Goal: Share content: Share content

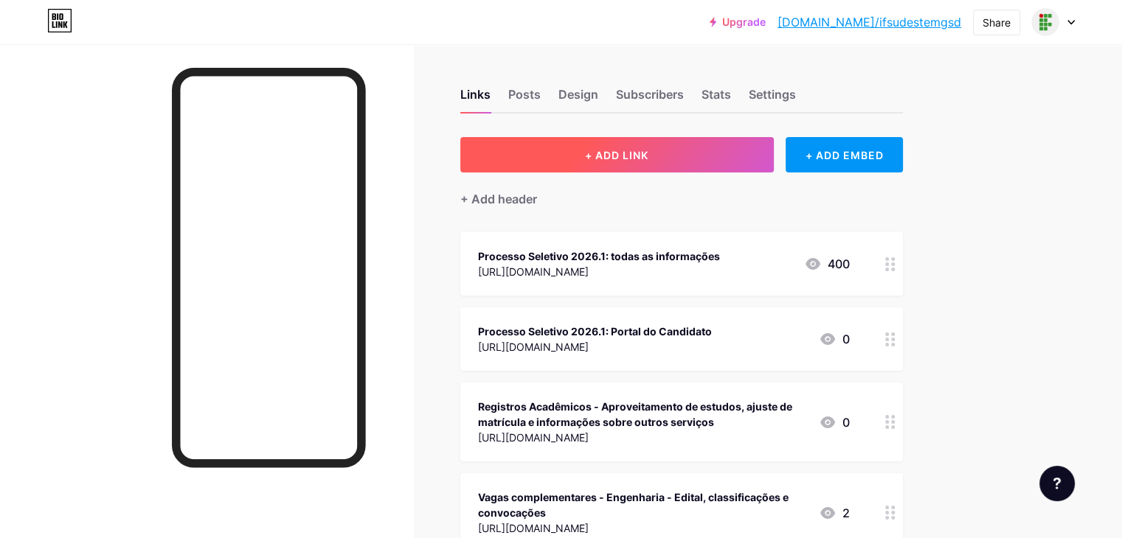
click at [653, 166] on button "+ ADD LINK" at bounding box center [616, 154] width 313 height 35
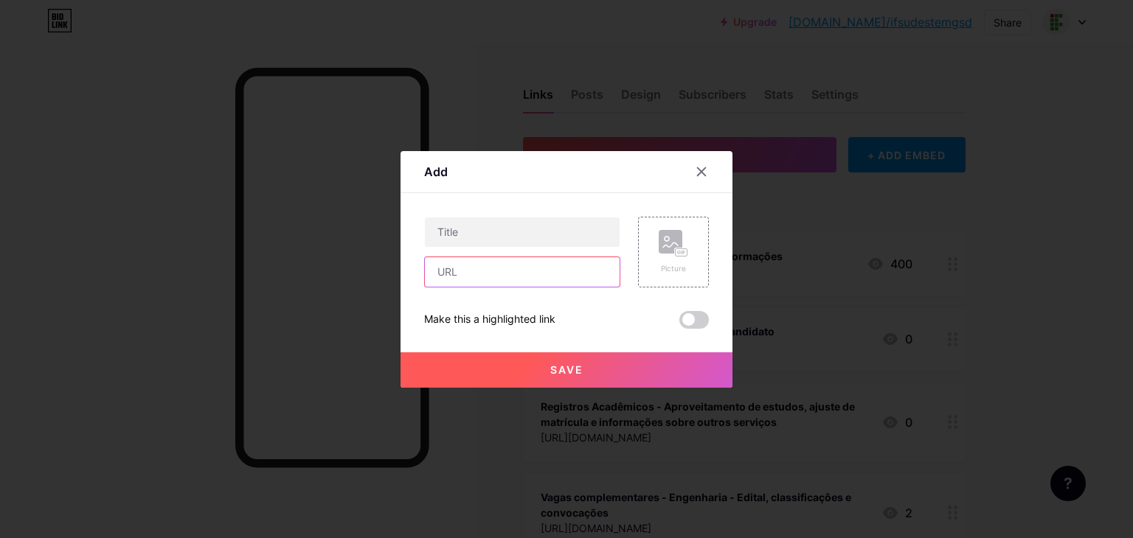
click at [502, 278] on input "text" at bounding box center [522, 272] width 195 height 30
paste input "[URL][DOMAIN_NAME]"
type input "[URL][DOMAIN_NAME]"
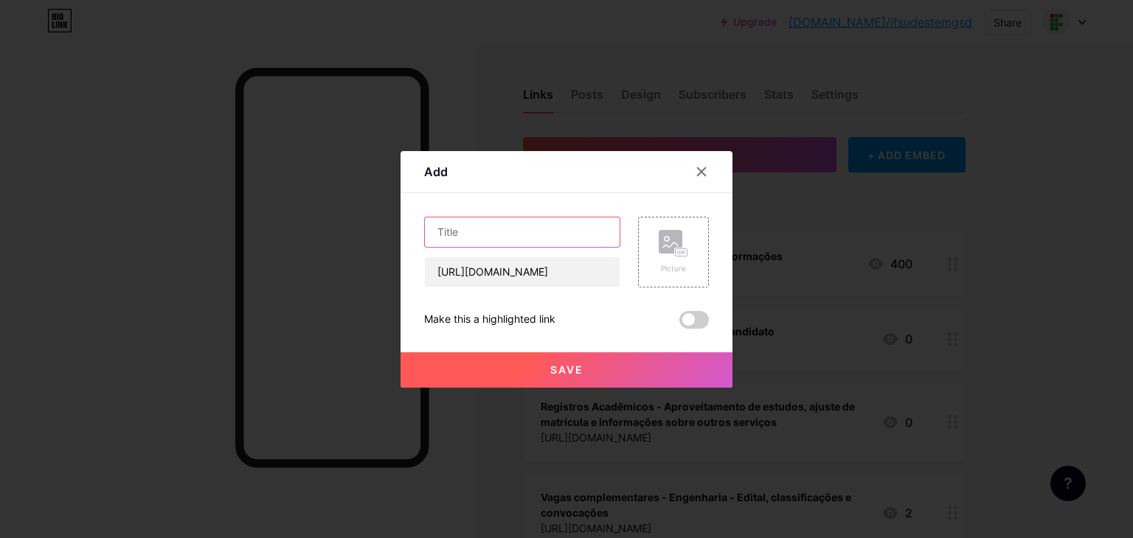
click at [532, 246] on input "text" at bounding box center [522, 233] width 195 height 30
type input "P"
type input "Assistência Estudantil 2025.1: novos estudantes incluídos em Transporte e Manut…"
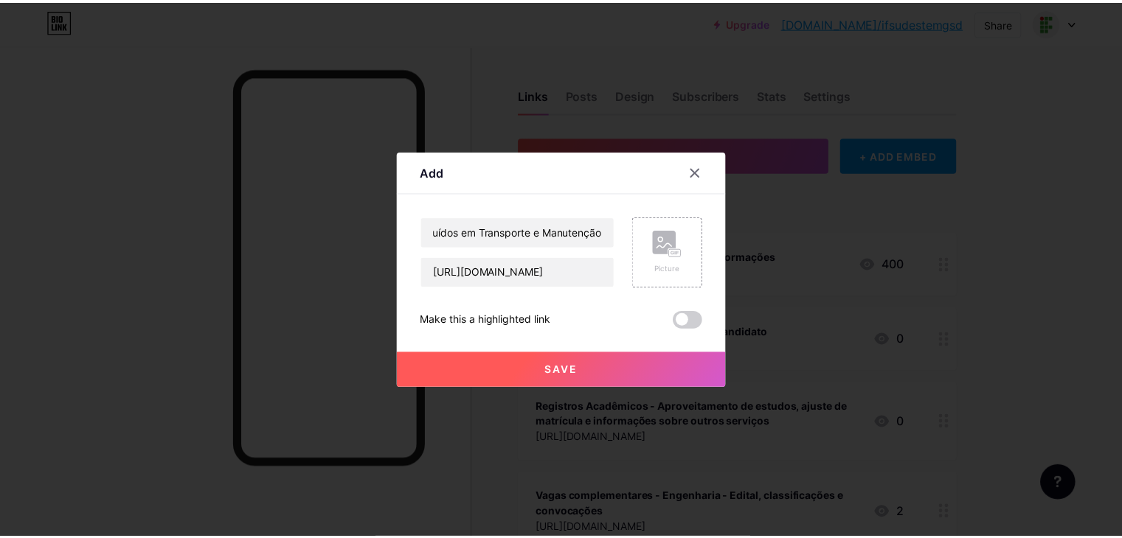
scroll to position [0, 0]
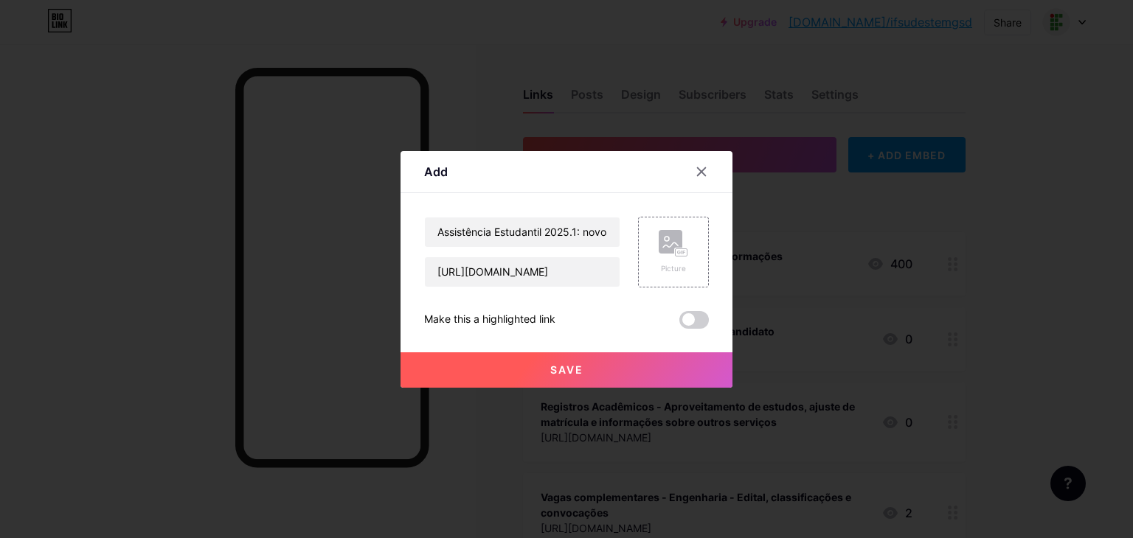
click at [566, 355] on button "Save" at bounding box center [567, 370] width 332 height 35
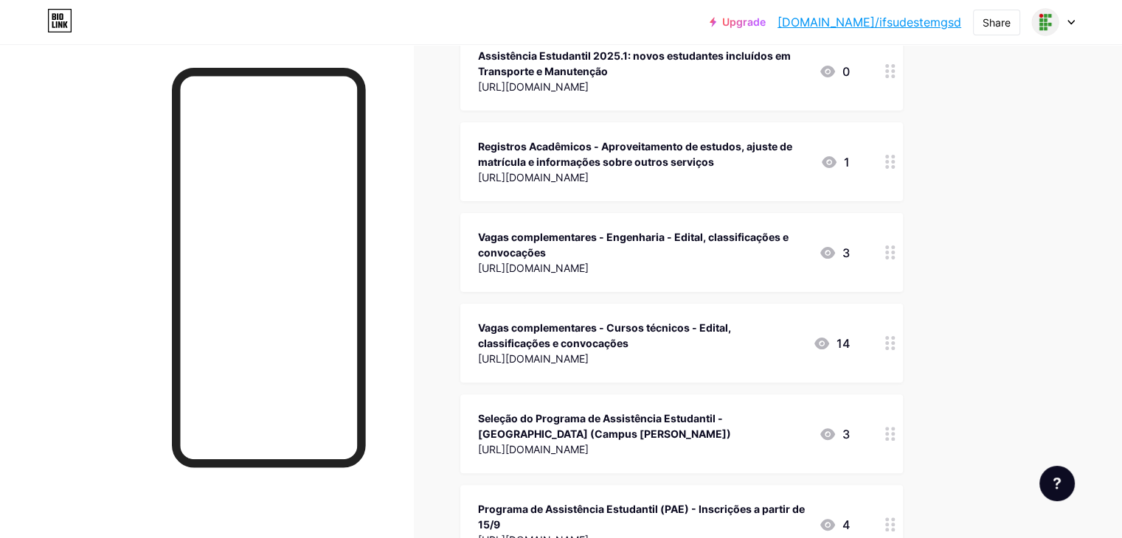
scroll to position [375, 0]
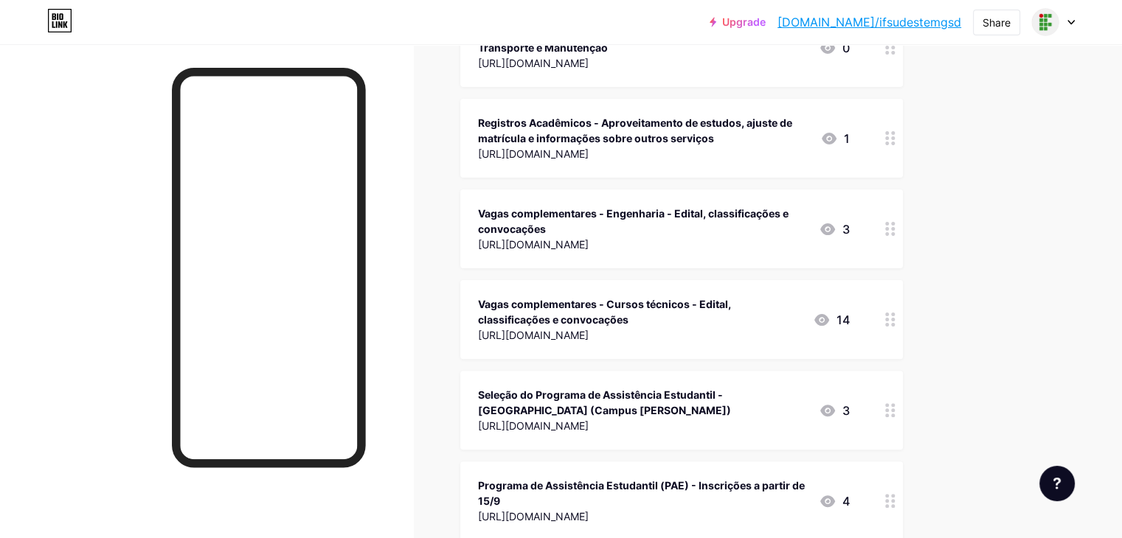
drag, startPoint x: 937, startPoint y: 503, endPoint x: 944, endPoint y: 502, distance: 7.5
click at [903, 502] on div "Programa de Assistência Estudantil (PAE) - Inscrições a partir de 15/9 [URL][DO…" at bounding box center [681, 501] width 443 height 79
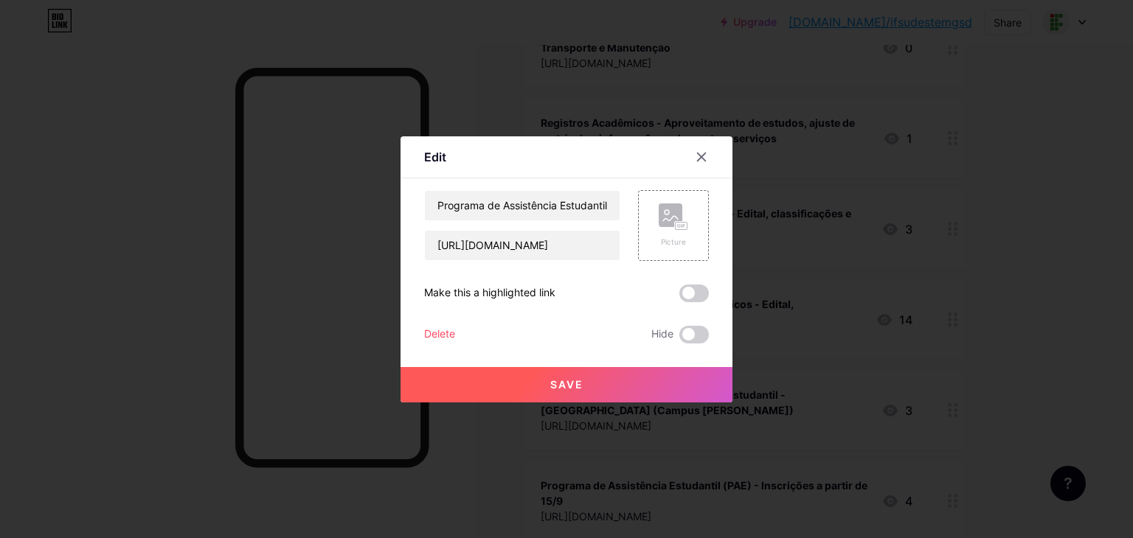
drag, startPoint x: 1004, startPoint y: 385, endPoint x: 959, endPoint y: 388, distance: 45.1
click at [1000, 385] on div at bounding box center [566, 269] width 1133 height 538
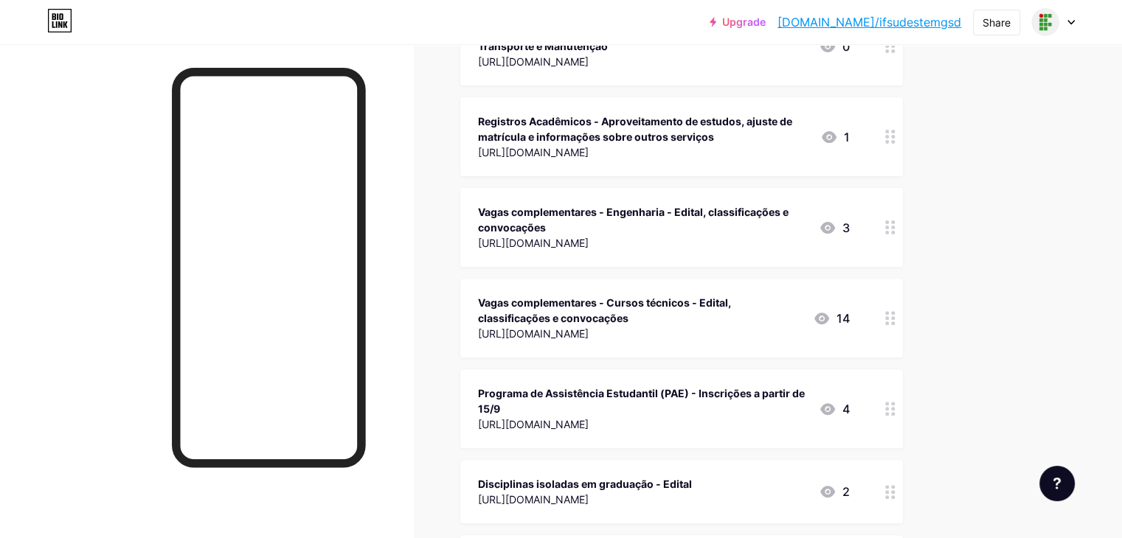
scroll to position [502, 0]
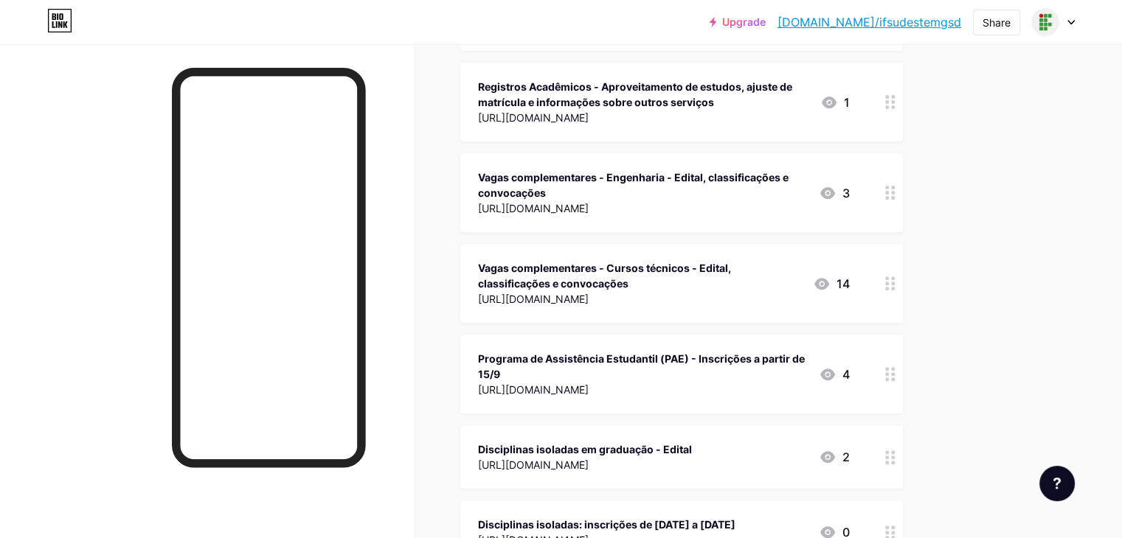
drag, startPoint x: 935, startPoint y: 384, endPoint x: 997, endPoint y: 164, distance: 229.3
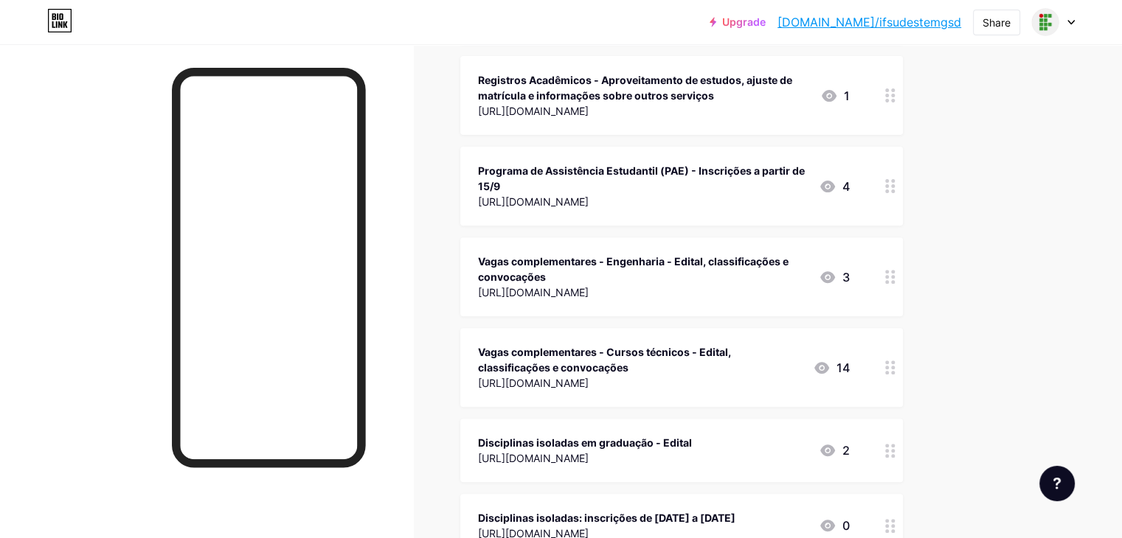
drag, startPoint x: 1106, startPoint y: 117, endPoint x: 1126, endPoint y: 104, distance: 23.9
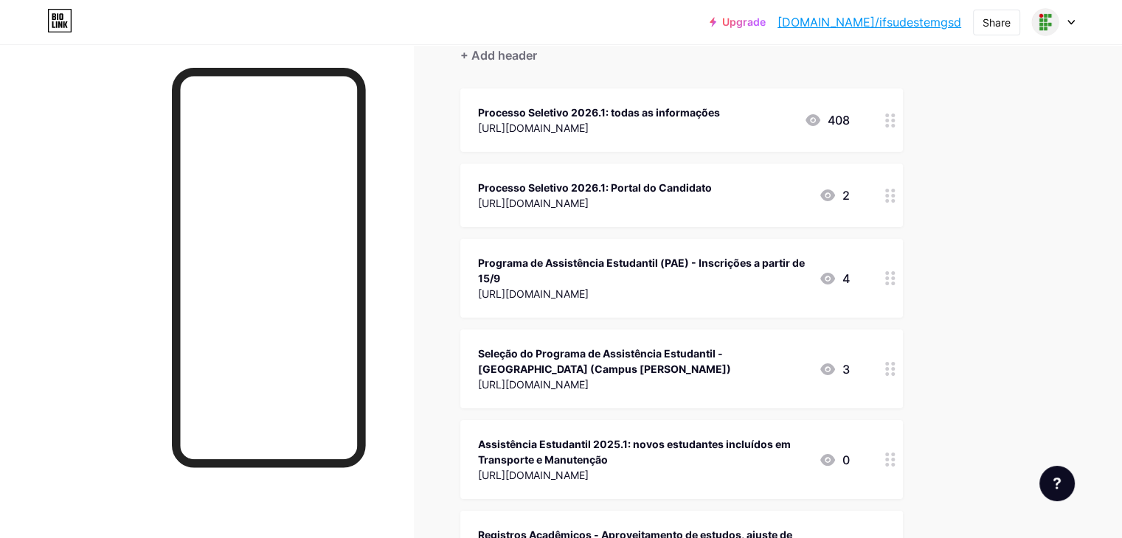
scroll to position [151, 0]
